Goal: Consume media (video, audio)

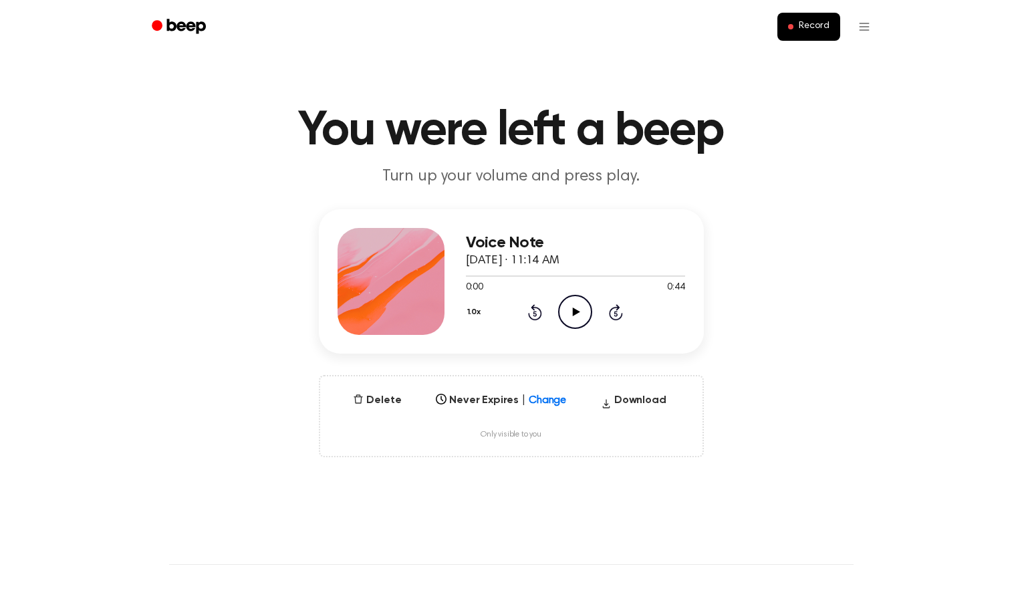
click at [576, 316] on icon "Play Audio" at bounding box center [575, 312] width 34 height 34
click at [576, 314] on icon at bounding box center [575, 312] width 6 height 9
click at [576, 314] on icon "Play Audio" at bounding box center [575, 312] width 34 height 34
click at [576, 314] on icon at bounding box center [575, 312] width 6 height 9
click at [573, 312] on icon at bounding box center [576, 312] width 7 height 9
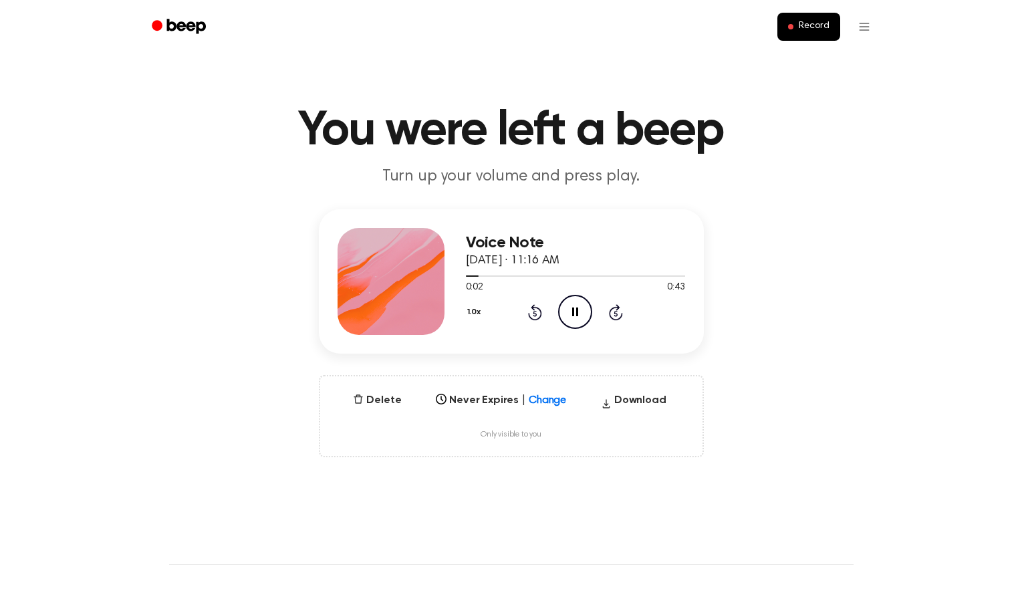
click at [573, 312] on icon at bounding box center [575, 312] width 6 height 9
